Goal: Task Accomplishment & Management: Manage account settings

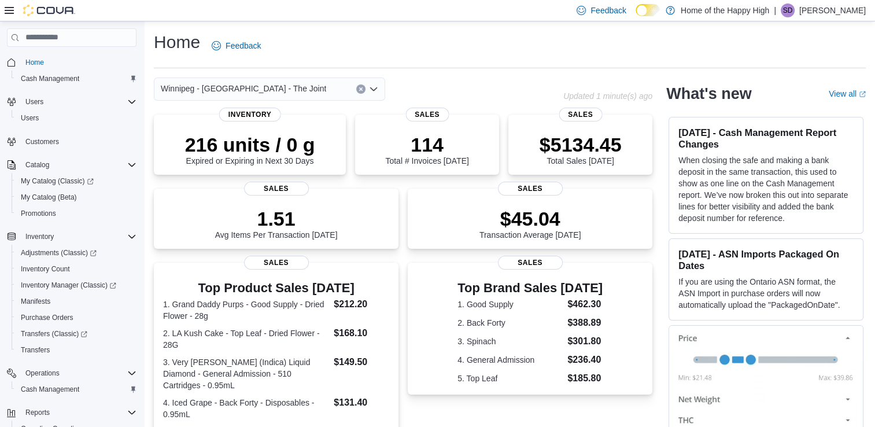
click at [824, 11] on p "[PERSON_NAME]" at bounding box center [832, 10] width 67 height 14
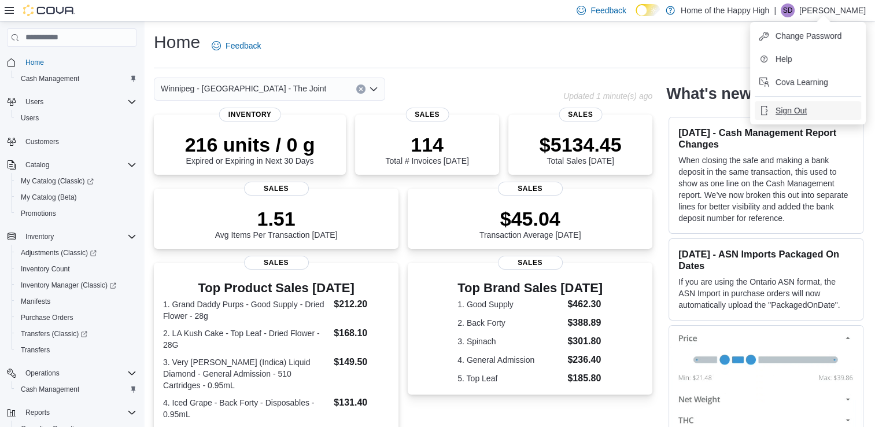
click at [789, 110] on span "Sign Out" at bounding box center [791, 111] width 31 height 12
